Goal: Information Seeking & Learning: Learn about a topic

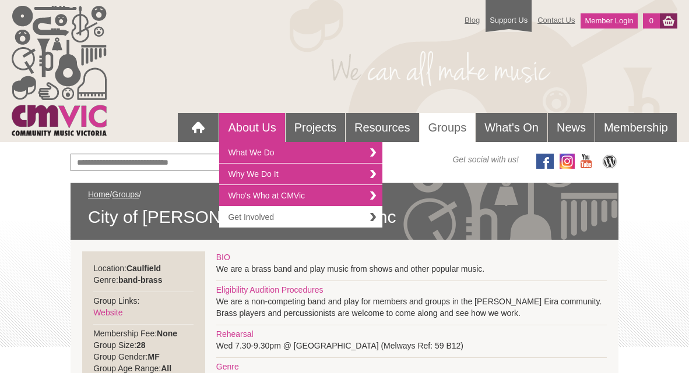
click at [244, 213] on link "Get Involved" at bounding box center [300, 217] width 163 height 21
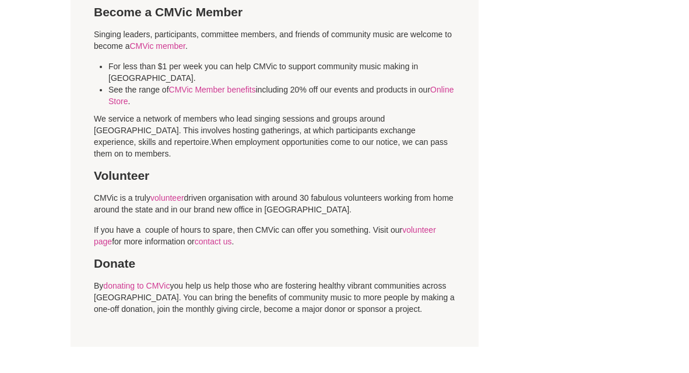
scroll to position [583, 0]
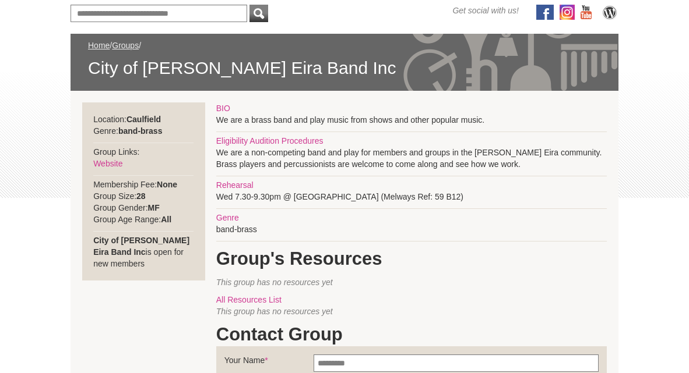
scroll to position [175, 0]
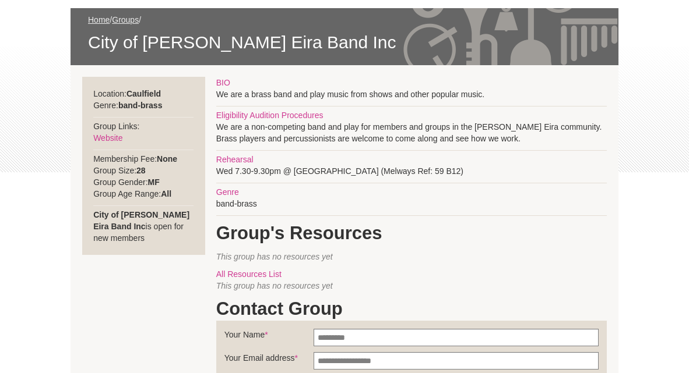
drag, startPoint x: 292, startPoint y: 169, endPoint x: 390, endPoint y: 174, distance: 97.4
click at [390, 174] on div "BIO We are a brass band and play music from shows and other popular music. Elig…" at bounding box center [411, 312] width 390 height 471
copy div "Band Room, Caulfield Park"
click at [618, 217] on div "Blog Support Us Contact Us Member Login 0 About Us What We Do" at bounding box center [344, 321] width 689 height 993
